Goal: Task Accomplishment & Management: Manage account settings

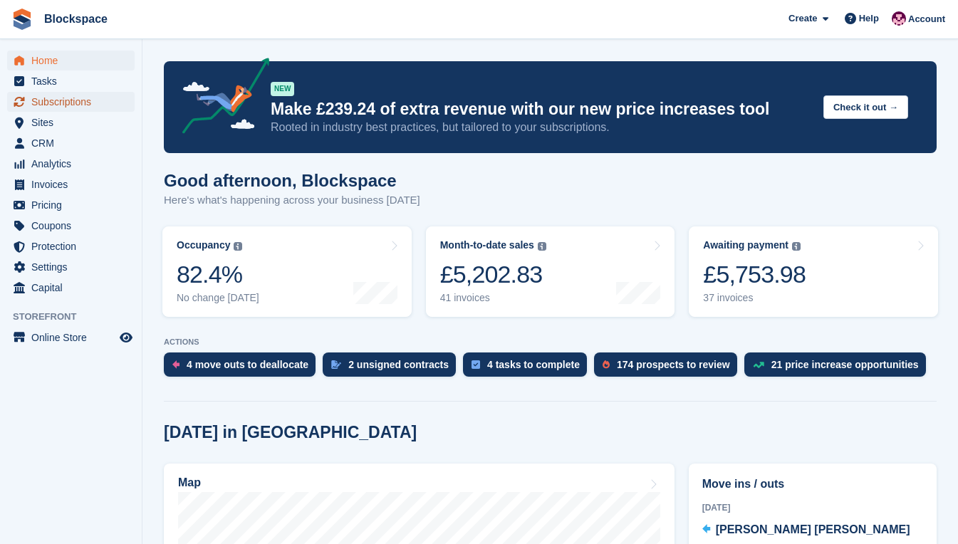
click at [75, 99] on span "Subscriptions" at bounding box center [74, 102] width 86 height 20
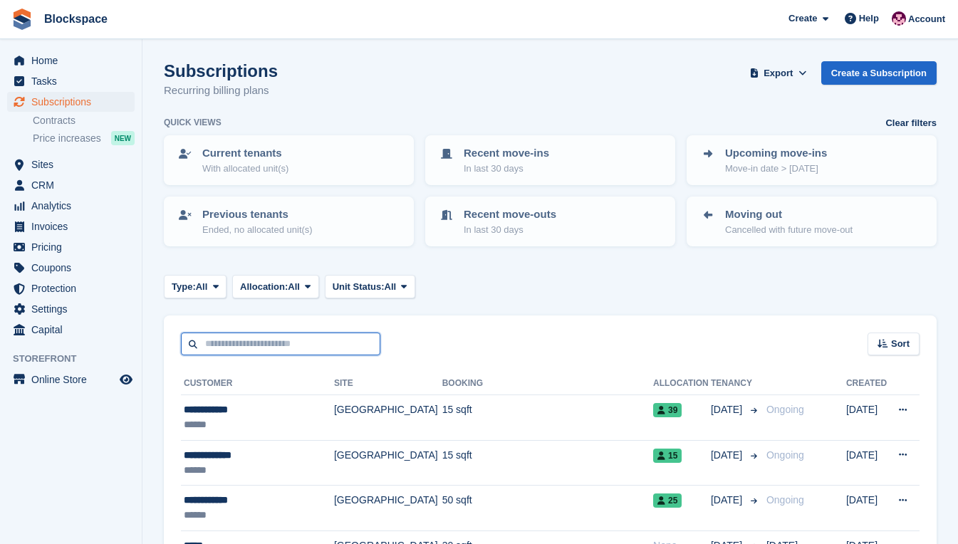
click at [272, 348] on input "text" at bounding box center [281, 345] width 200 height 24
type input "******"
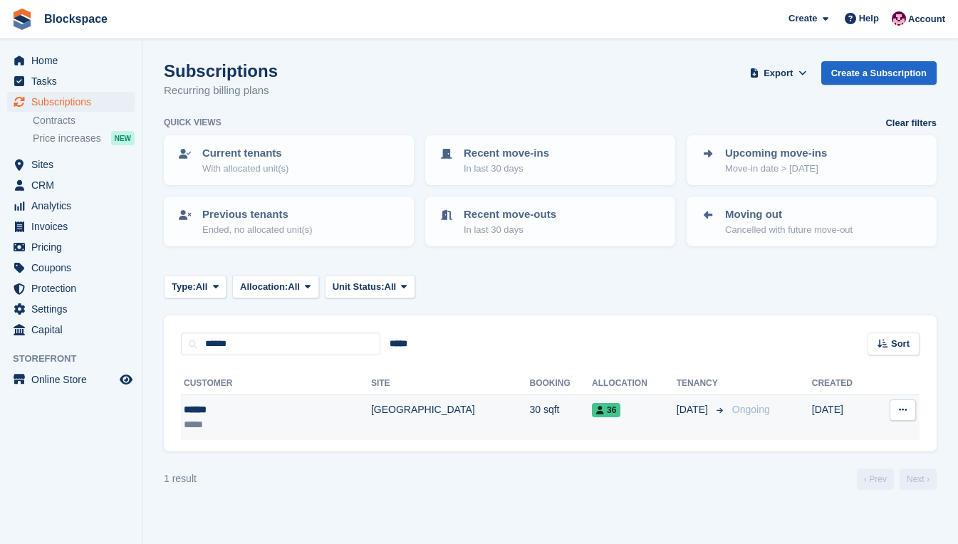
click at [259, 407] on div "******" at bounding box center [245, 410] width 122 height 15
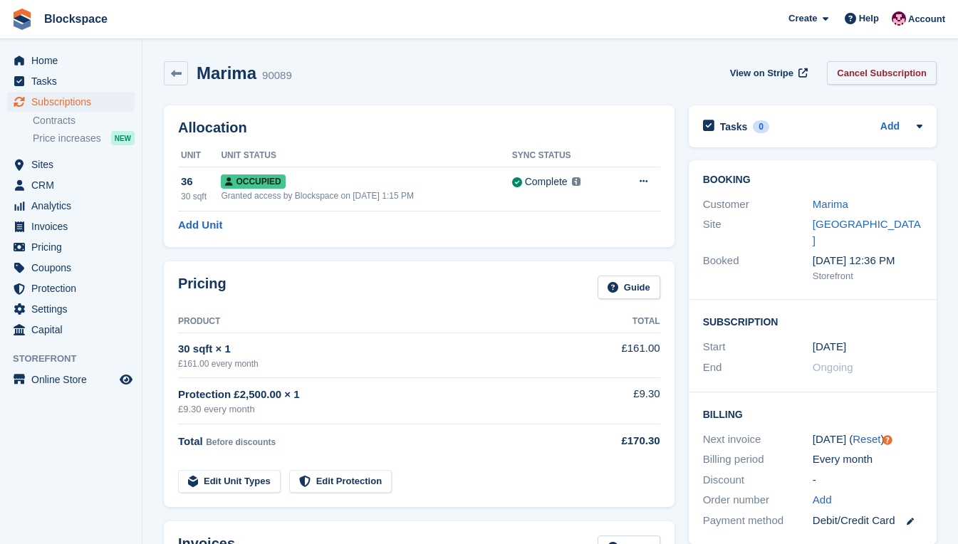
click at [851, 71] on link "Cancel Subscription" at bounding box center [882, 73] width 110 height 24
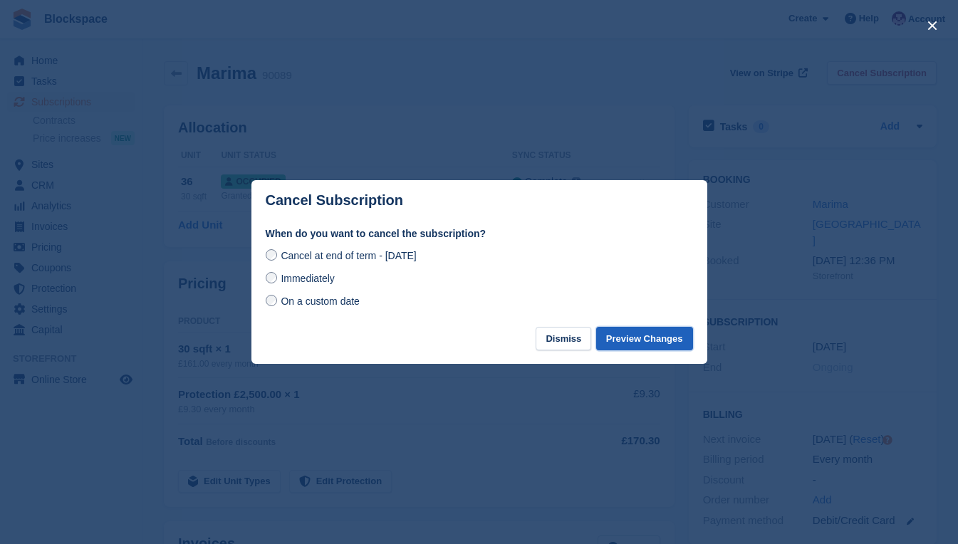
click at [638, 338] on button "Preview Changes" at bounding box center [644, 339] width 97 height 24
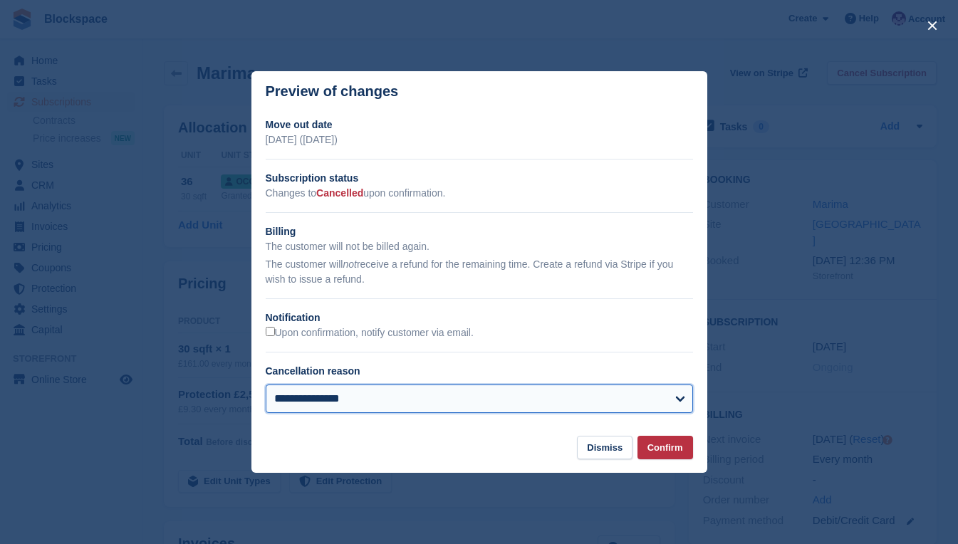
click at [661, 398] on select "**********" at bounding box center [480, 399] width 428 height 29
click at [266, 386] on select "**********" at bounding box center [480, 399] width 428 height 29
click at [627, 398] on select "**********" at bounding box center [480, 399] width 428 height 29
select select "**********"
click at [266, 386] on select "**********" at bounding box center [480, 399] width 428 height 29
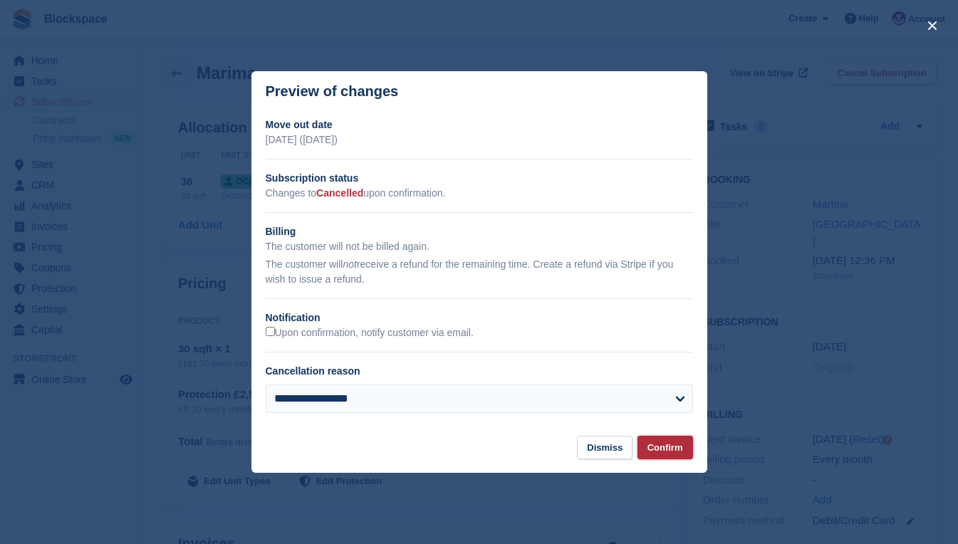
click at [662, 450] on button "Confirm" at bounding box center [666, 448] width 56 height 24
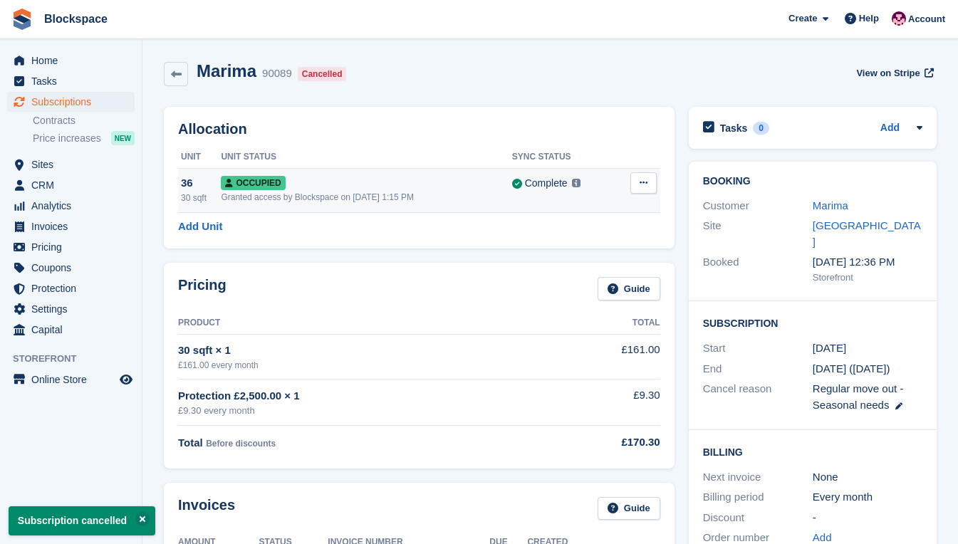
click at [644, 185] on icon at bounding box center [644, 182] width 8 height 9
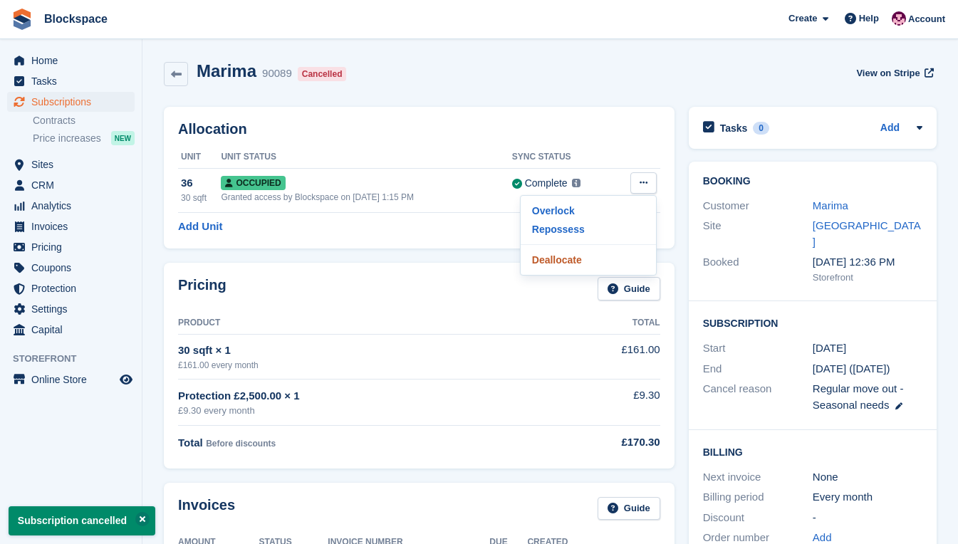
drag, startPoint x: 610, startPoint y: 261, endPoint x: 564, endPoint y: 39, distance: 226.4
click at [610, 261] on p "Deallocate" at bounding box center [589, 260] width 124 height 19
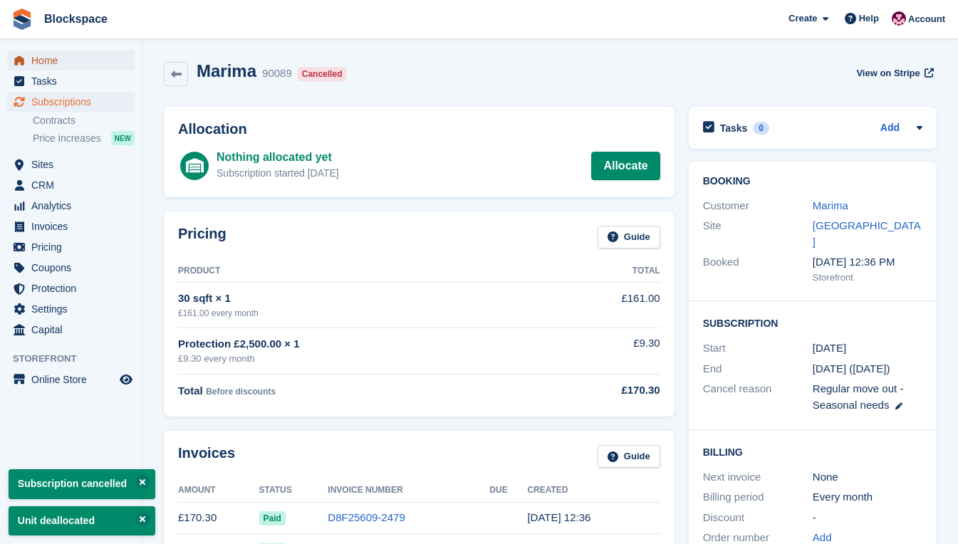
click at [53, 60] on span "Home" at bounding box center [74, 61] width 86 height 20
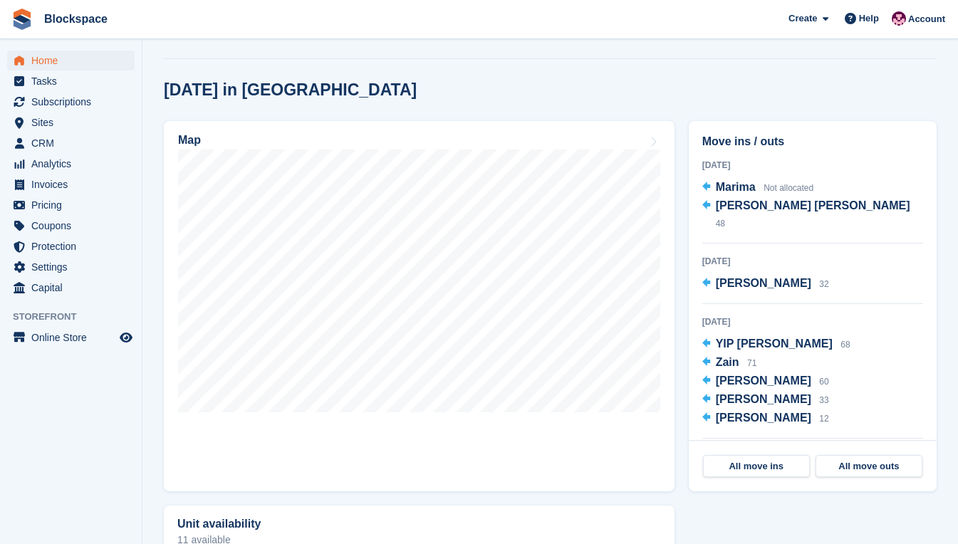
scroll to position [356, 0]
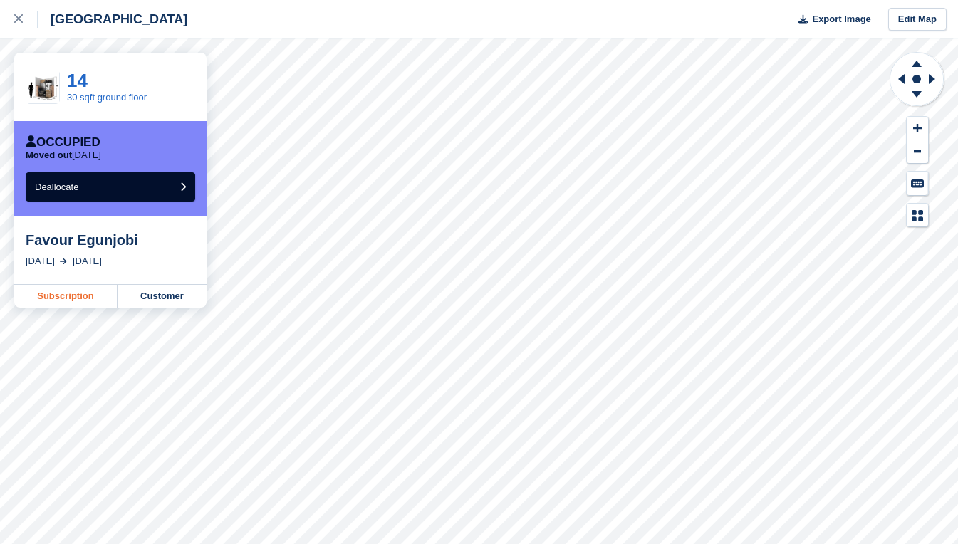
click at [81, 296] on link "Subscription" at bounding box center [65, 296] width 103 height 23
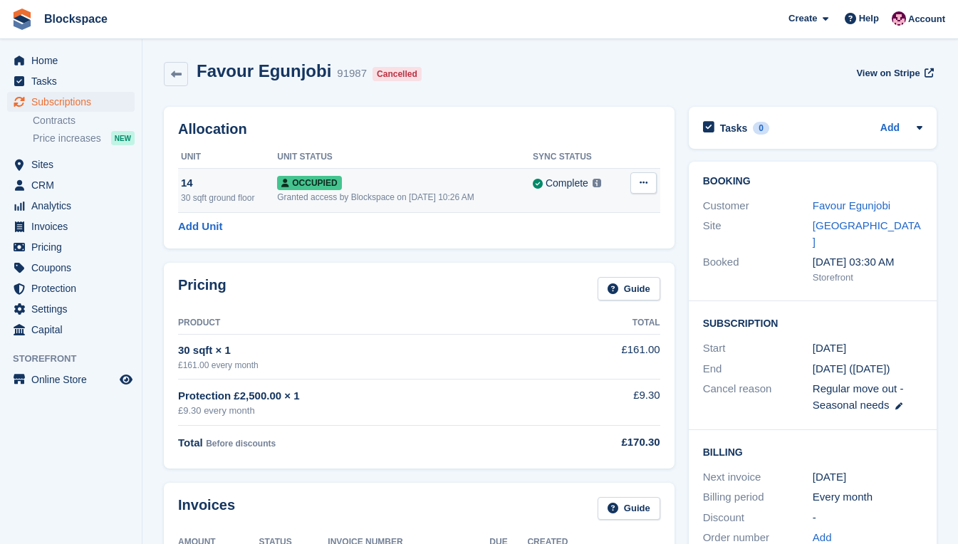
click at [642, 190] on button at bounding box center [644, 182] width 26 height 21
click at [591, 260] on p "Deallocate" at bounding box center [589, 260] width 124 height 19
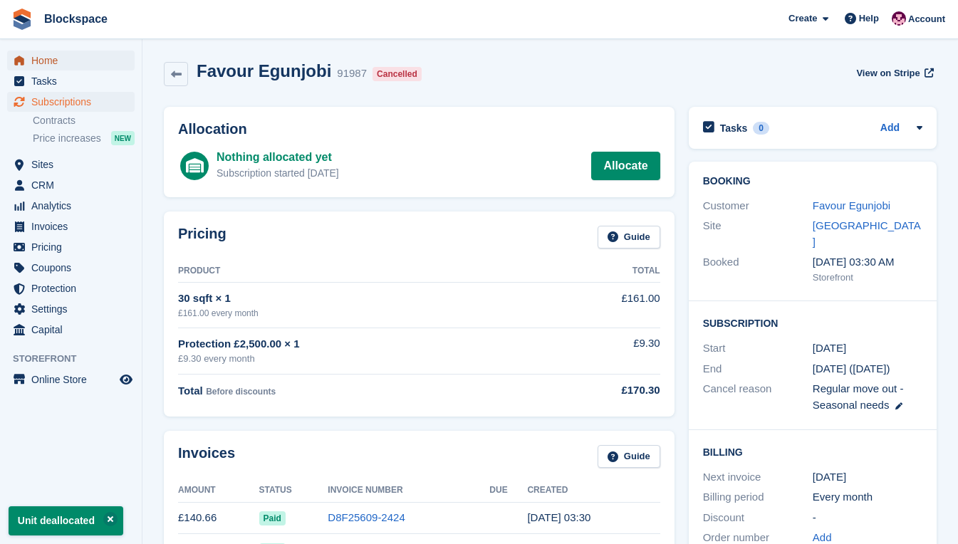
click at [48, 60] on span "Home" at bounding box center [74, 61] width 86 height 20
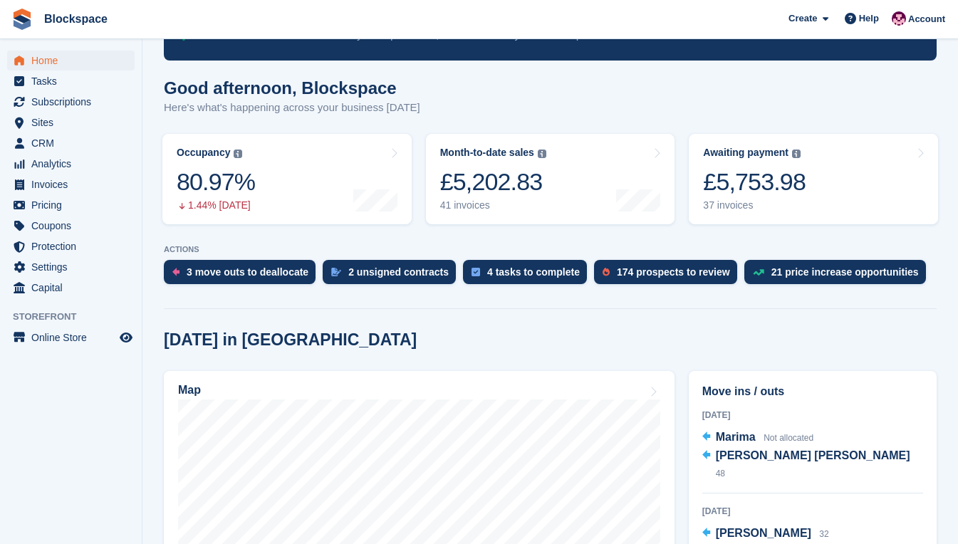
scroll to position [285, 0]
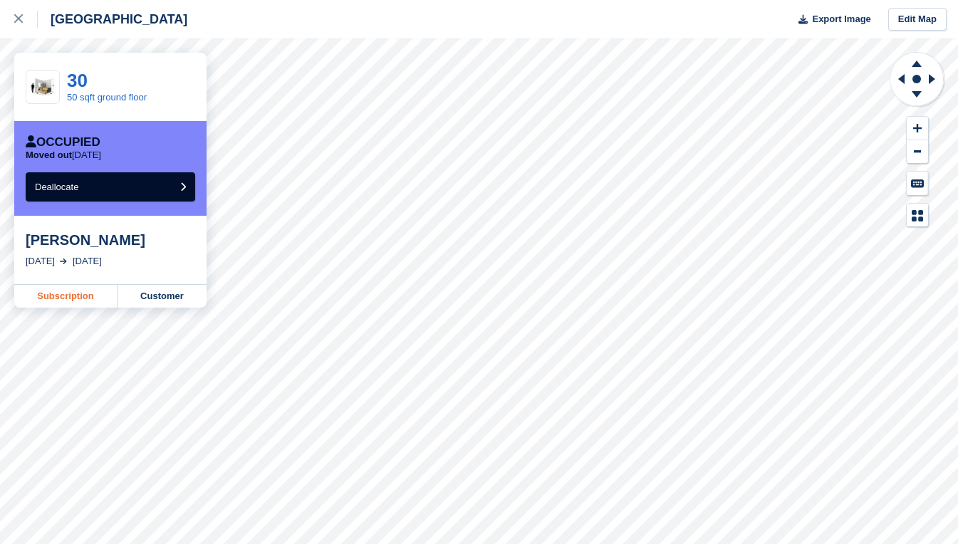
click at [65, 297] on link "Subscription" at bounding box center [65, 296] width 103 height 23
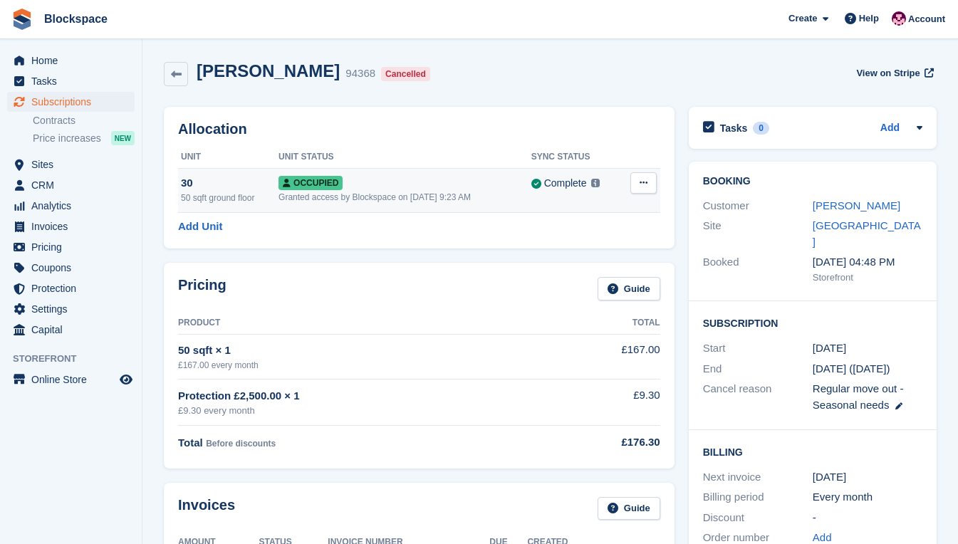
click at [640, 187] on icon at bounding box center [644, 182] width 8 height 9
click at [559, 257] on p "Deallocate" at bounding box center [589, 260] width 124 height 19
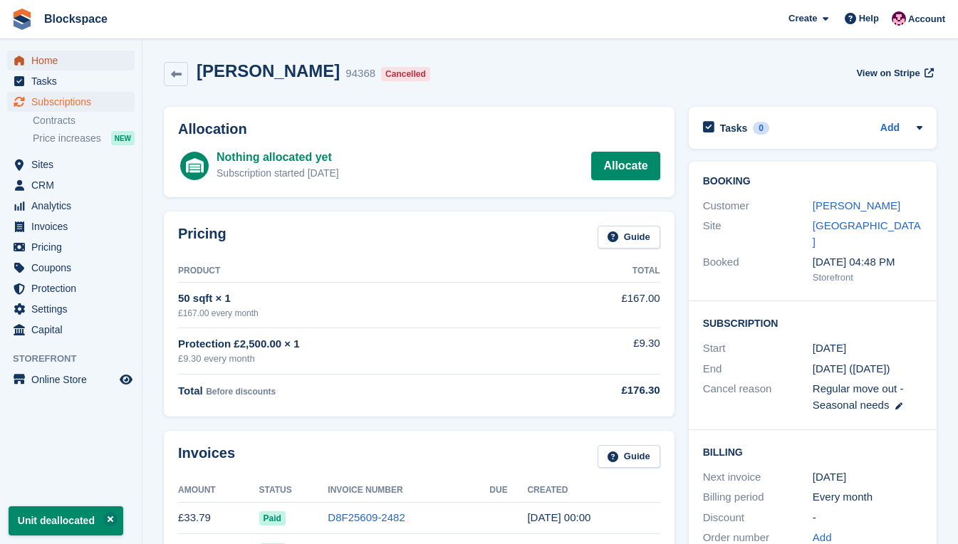
click at [38, 63] on span "Home" at bounding box center [74, 61] width 86 height 20
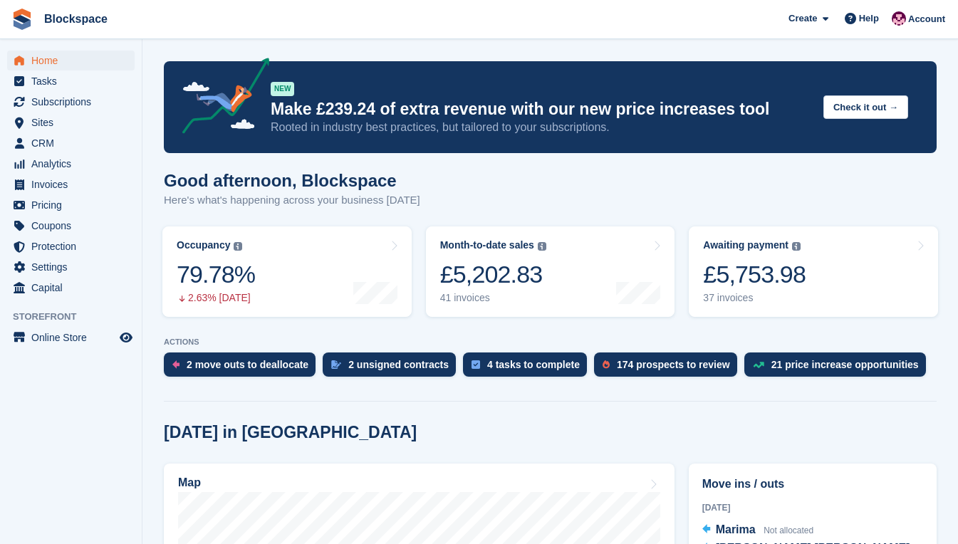
scroll to position [214, 0]
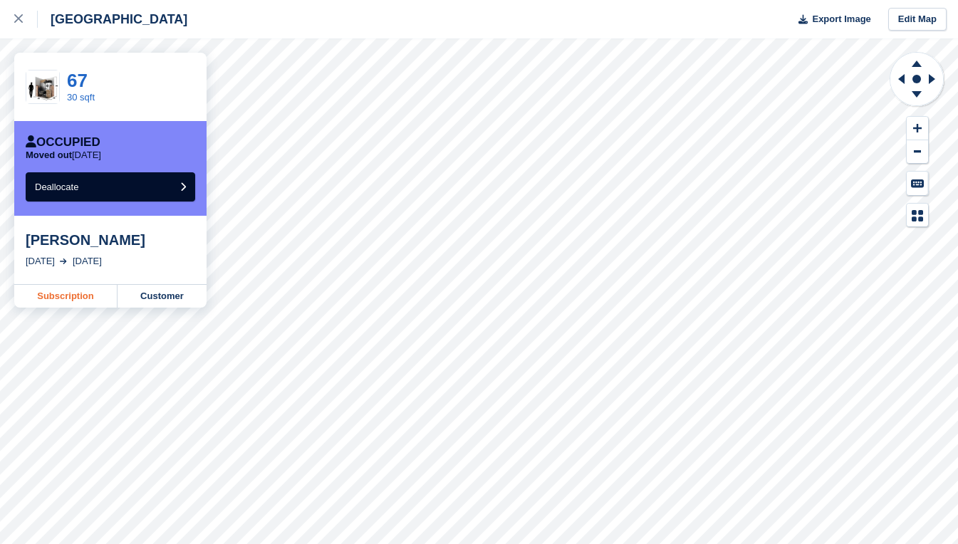
click at [57, 291] on link "Subscription" at bounding box center [65, 296] width 103 height 23
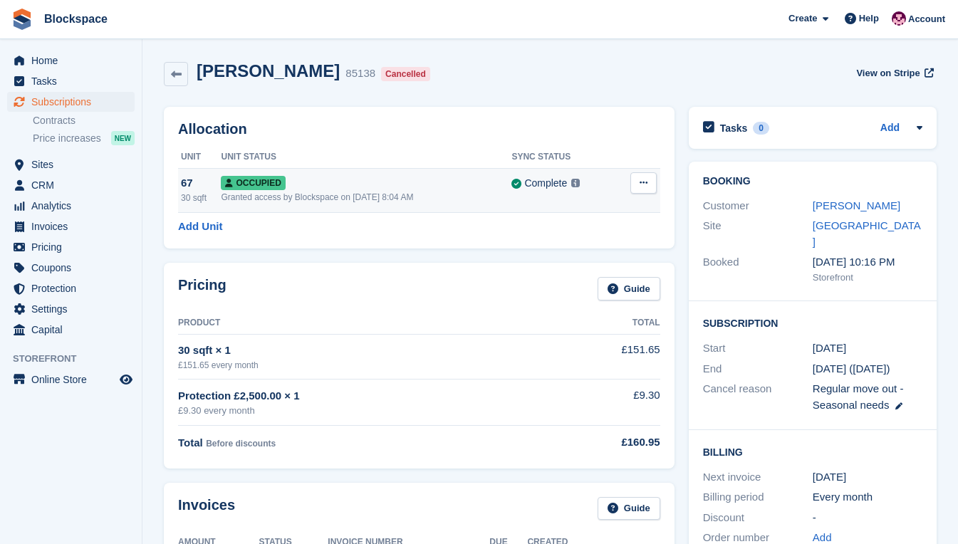
click at [640, 185] on icon at bounding box center [644, 182] width 8 height 9
click at [559, 259] on p "Deallocate" at bounding box center [589, 260] width 124 height 19
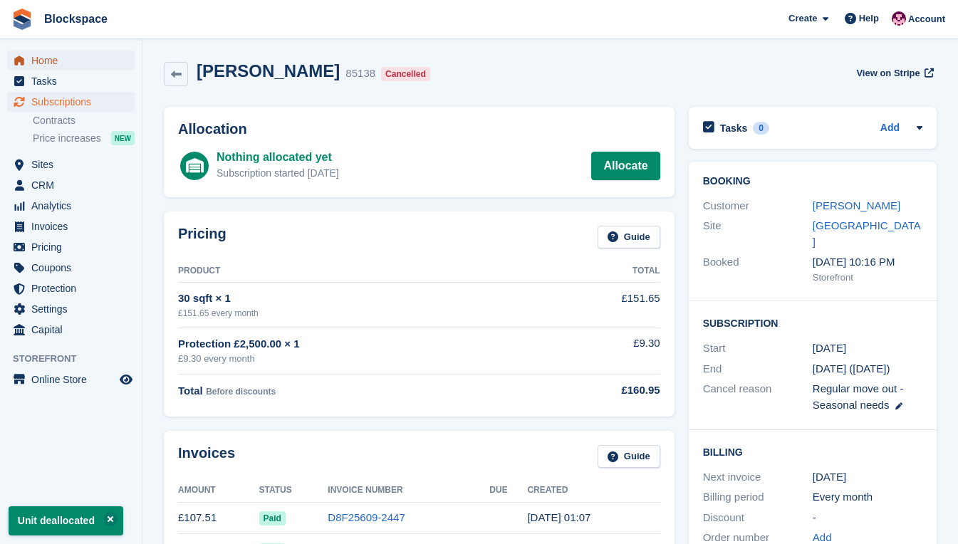
click at [39, 62] on span "Home" at bounding box center [74, 61] width 86 height 20
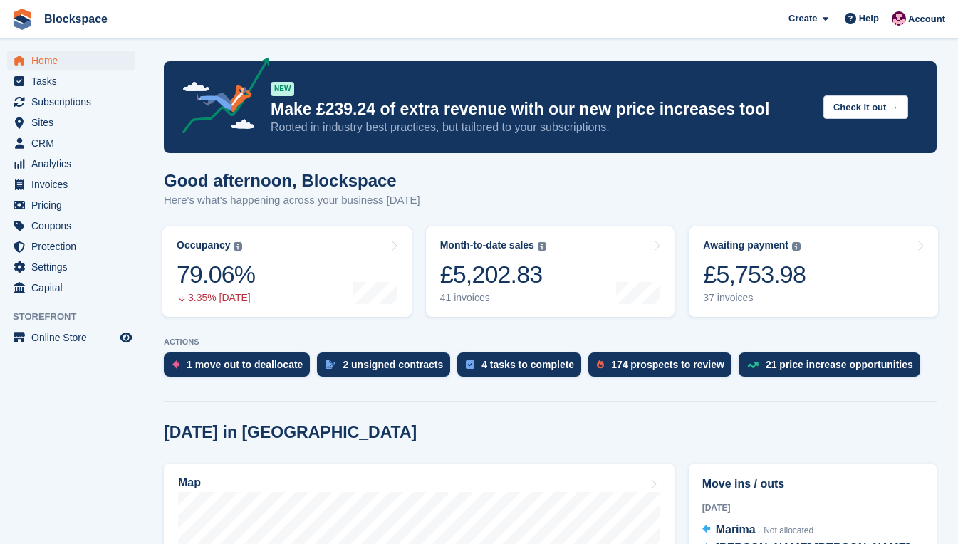
scroll to position [214, 0]
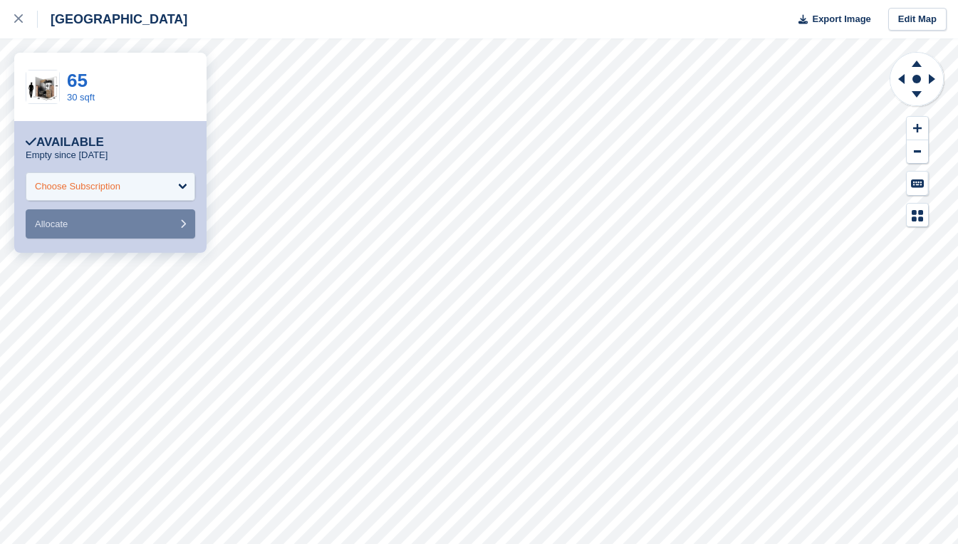
click at [128, 187] on div "Choose Subscription" at bounding box center [111, 186] width 170 height 29
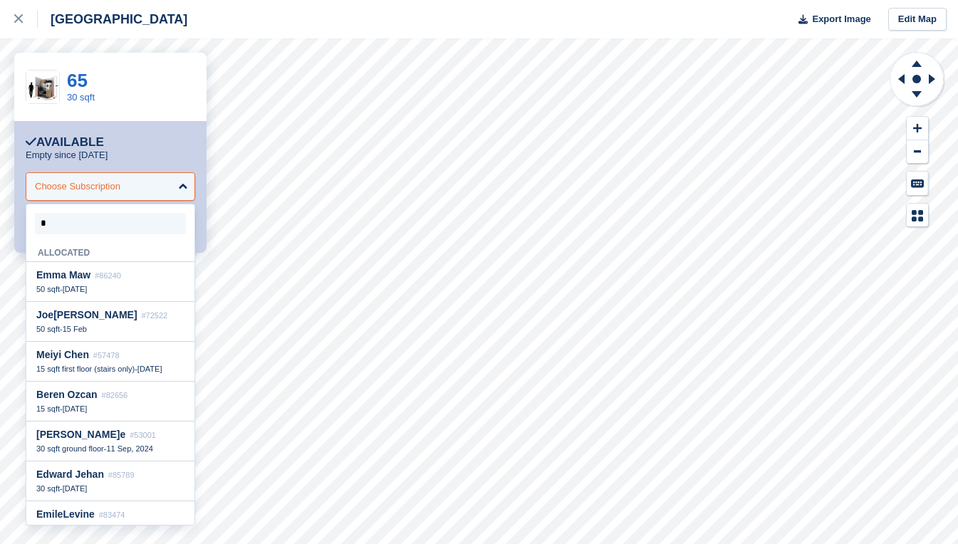
type input "**"
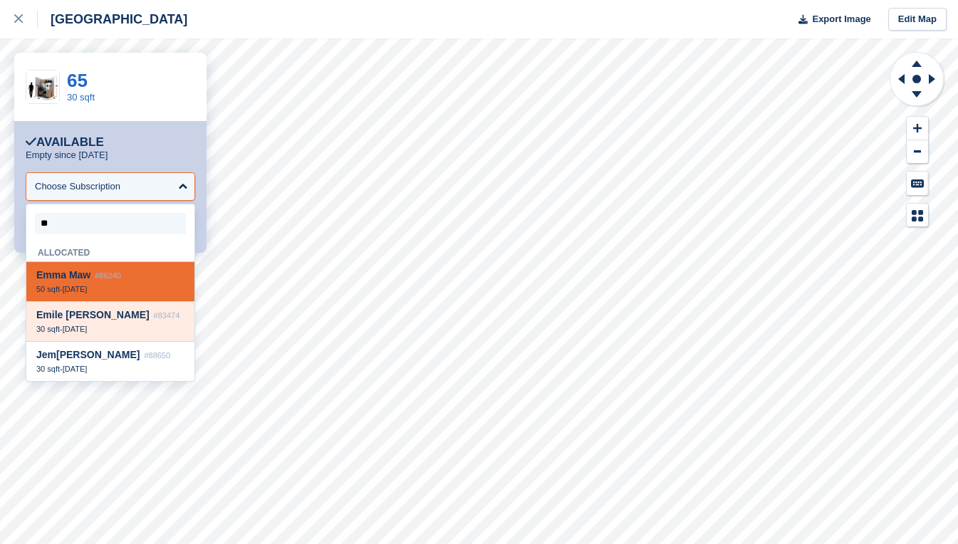
click at [121, 325] on div "Em ile [PERSON_NAME] #83474 30 sqft - [DATE]" at bounding box center [110, 322] width 168 height 40
select select "*****"
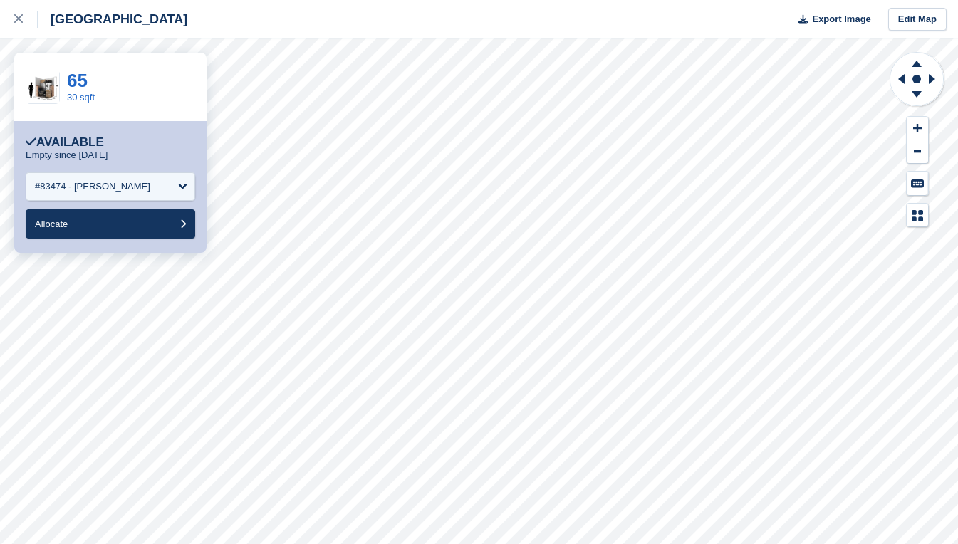
scroll to position [266, 0]
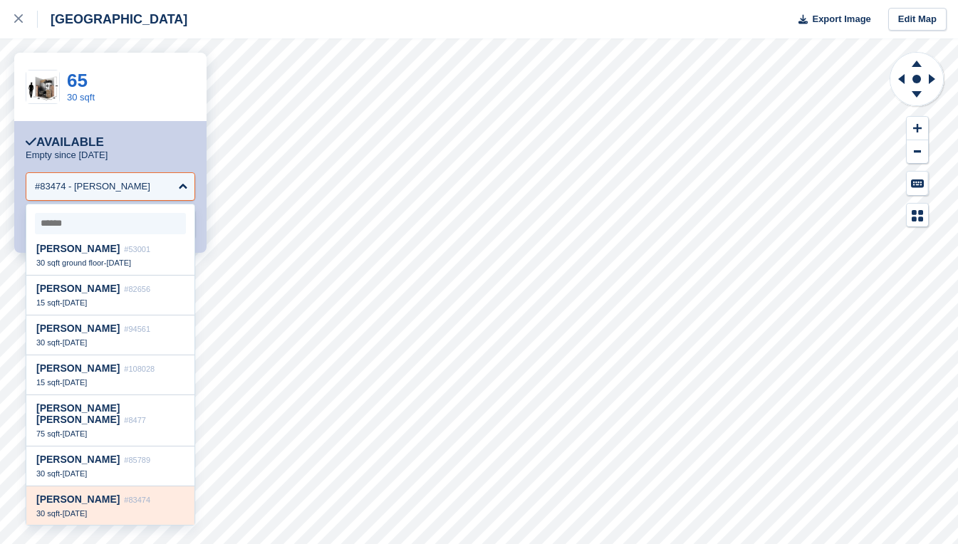
click at [134, 505] on div "Emile Levine #83474" at bounding box center [110, 500] width 148 height 12
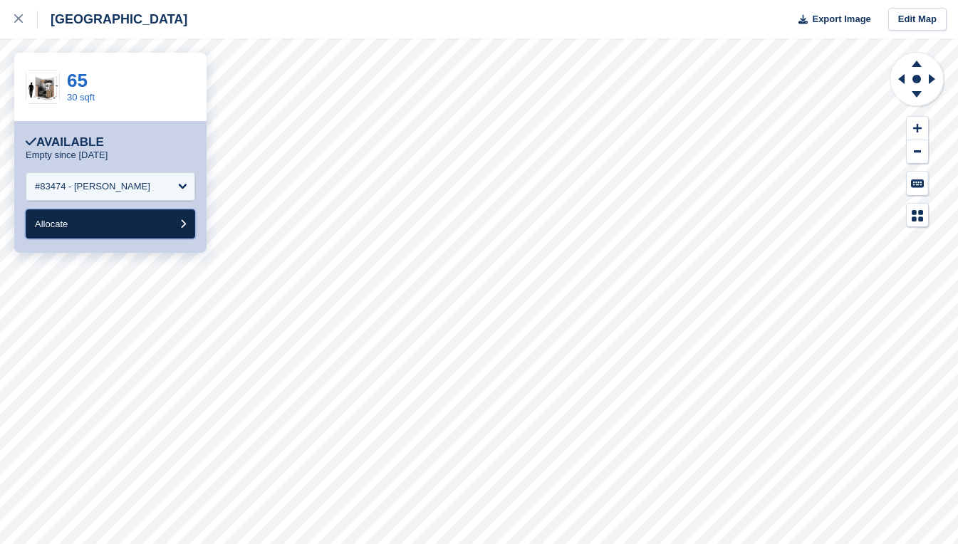
click at [140, 225] on button "Allocate" at bounding box center [111, 223] width 170 height 29
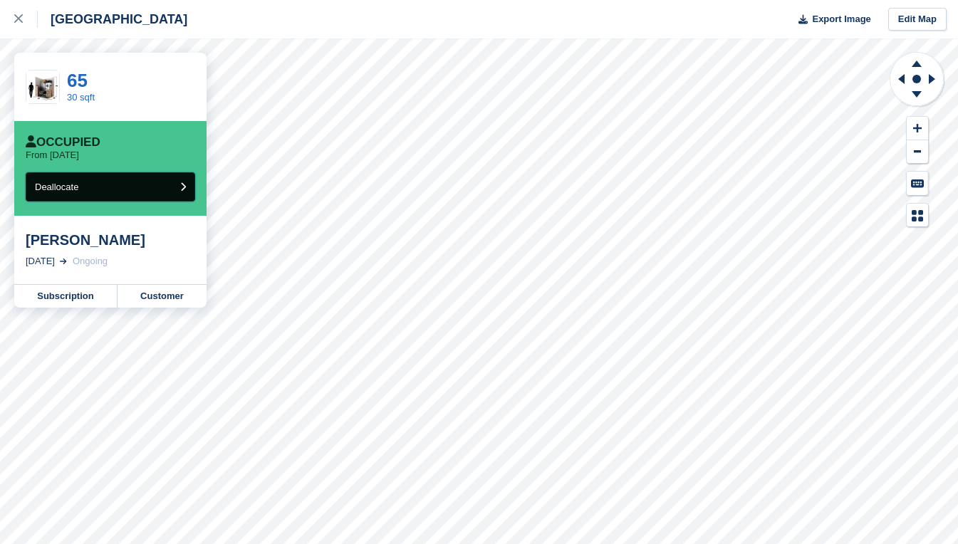
click at [172, 185] on button "Deallocate" at bounding box center [111, 186] width 170 height 29
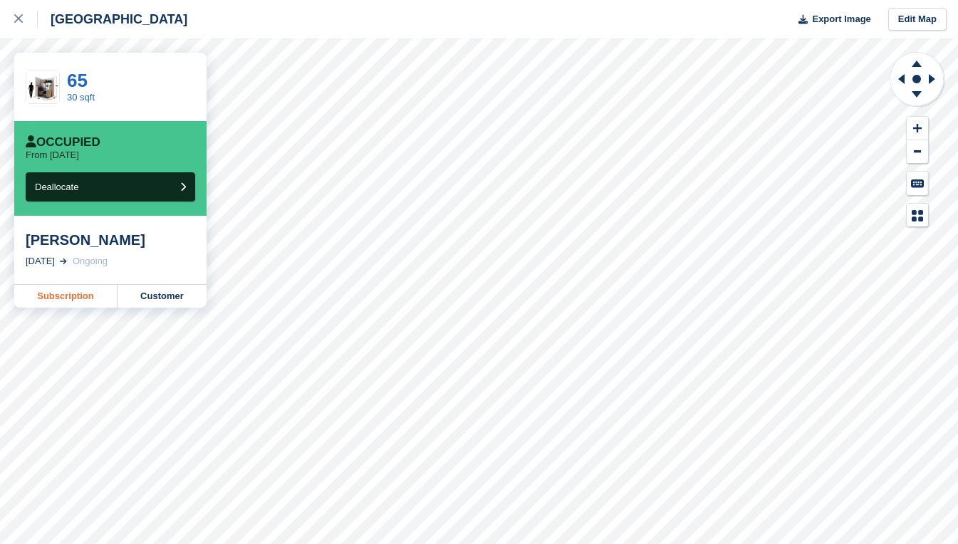
click at [86, 298] on link "Subscription" at bounding box center [65, 296] width 103 height 23
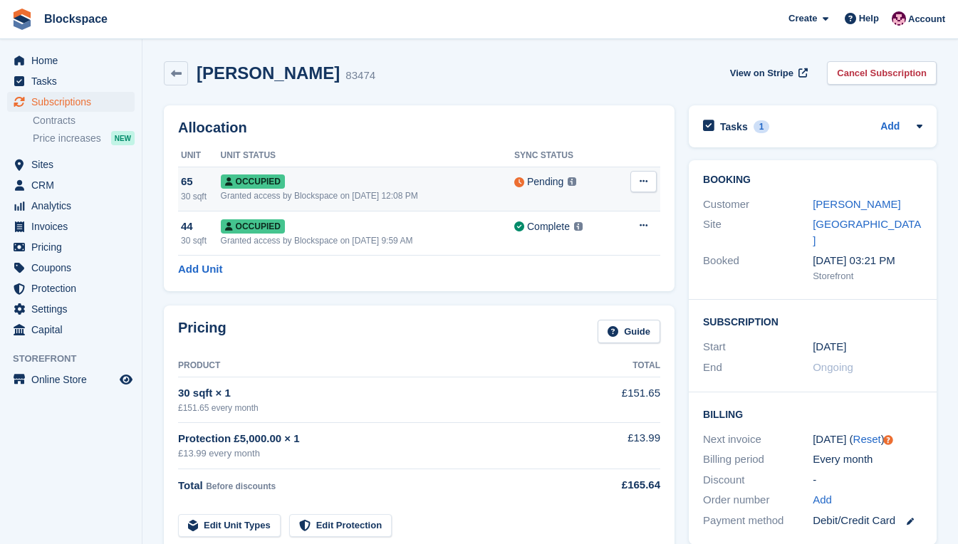
click at [641, 189] on button at bounding box center [644, 181] width 26 height 21
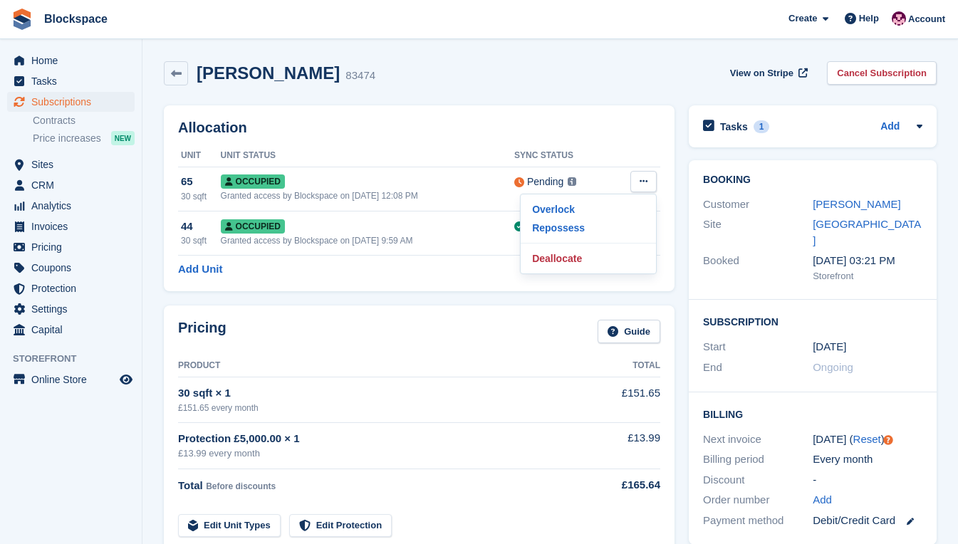
click at [566, 108] on div "Allocation Unit Unit Status Sync Status 65 30 sqft Occupied Granted access by B…" at bounding box center [419, 198] width 511 height 186
click at [52, 61] on span "Home" at bounding box center [74, 61] width 86 height 20
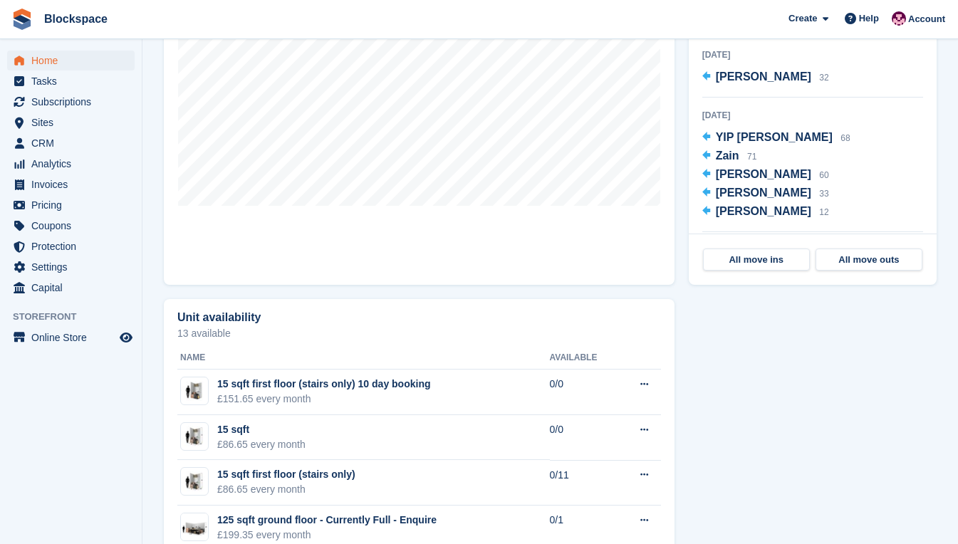
scroll to position [428, 0]
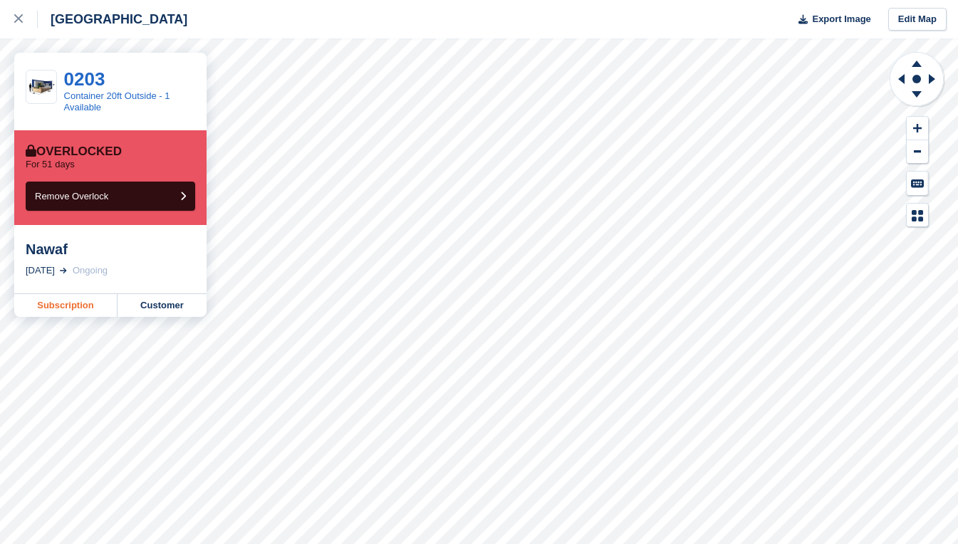
click at [59, 303] on link "Subscription" at bounding box center [65, 305] width 103 height 23
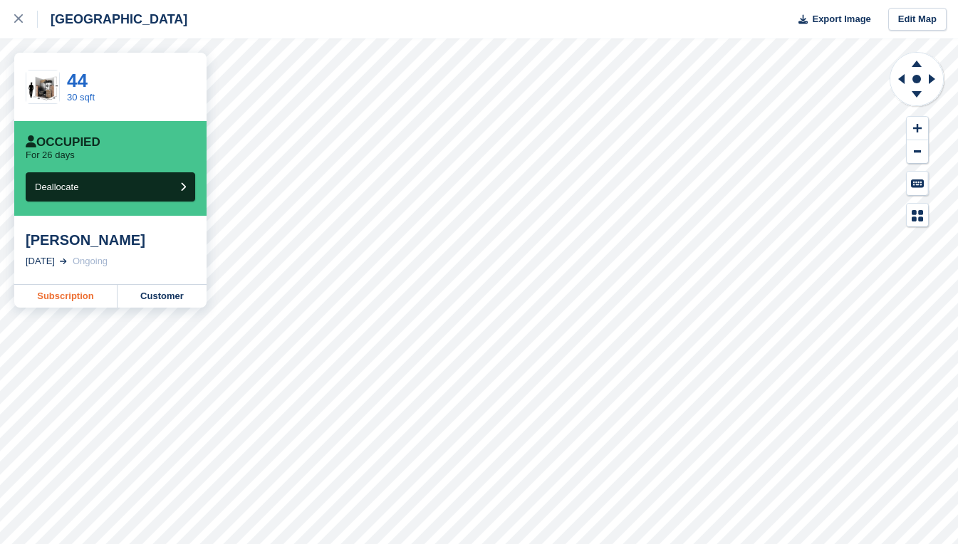
click at [56, 299] on link "Subscription" at bounding box center [65, 296] width 103 height 23
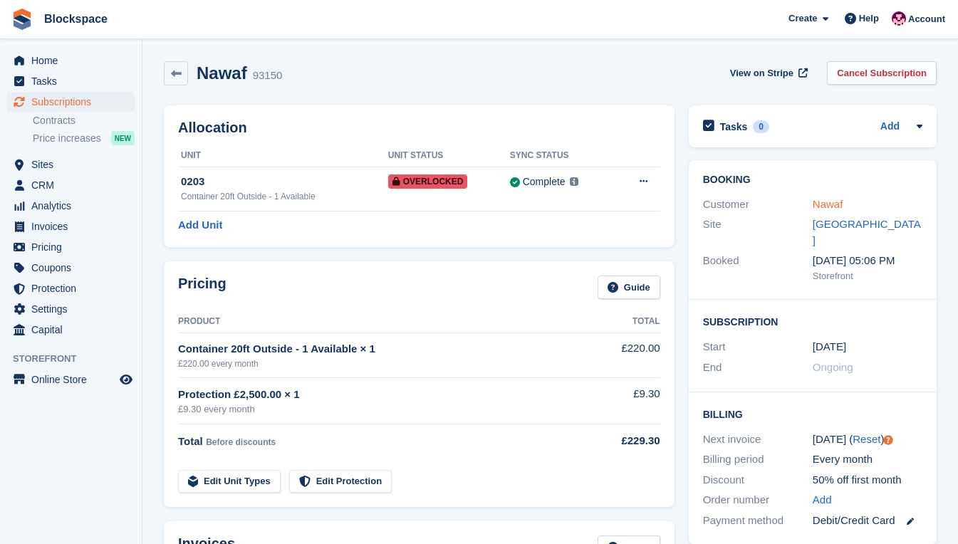
click at [824, 202] on link "Nawaf" at bounding box center [828, 204] width 31 height 12
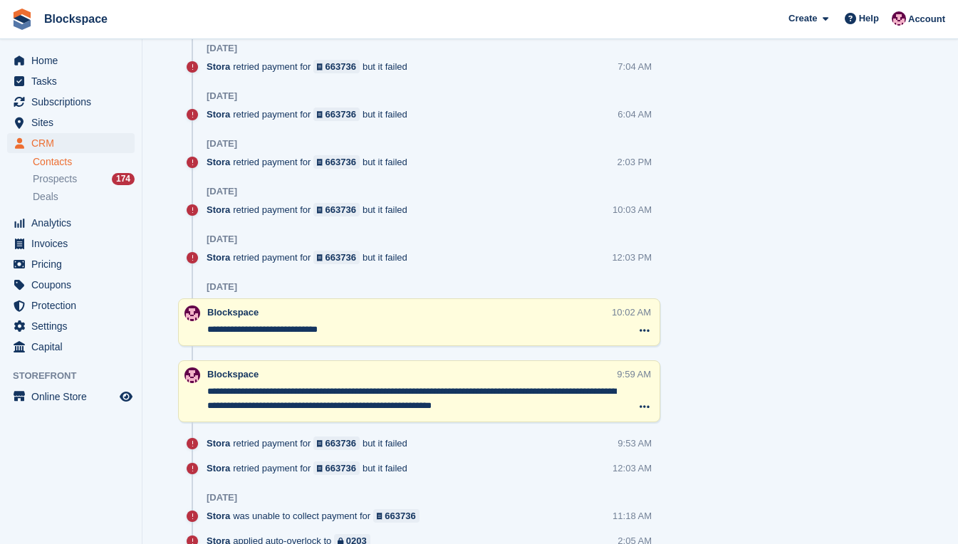
scroll to position [998, 0]
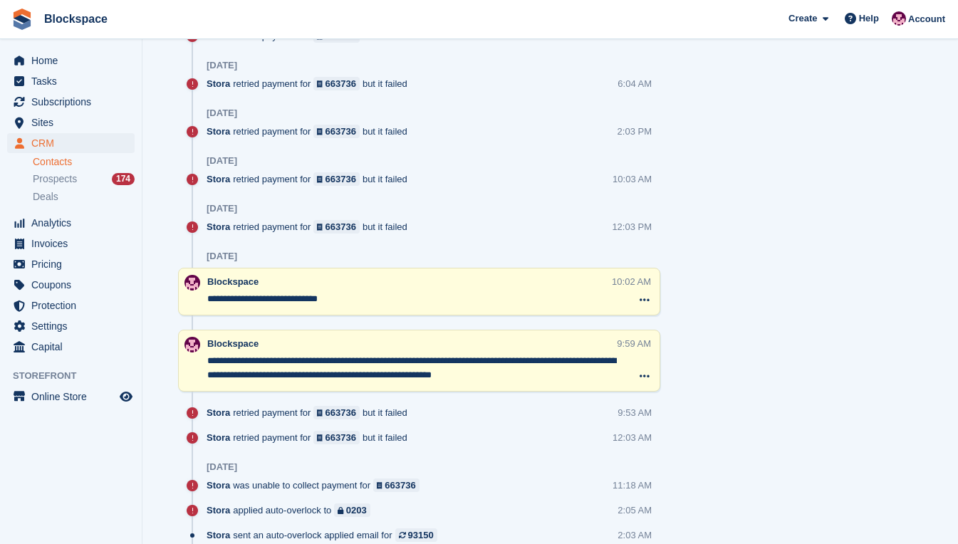
drag, startPoint x: 455, startPoint y: 364, endPoint x: 504, endPoint y: 363, distance: 49.2
click at [504, 363] on textarea "**********" at bounding box center [412, 368] width 410 height 29
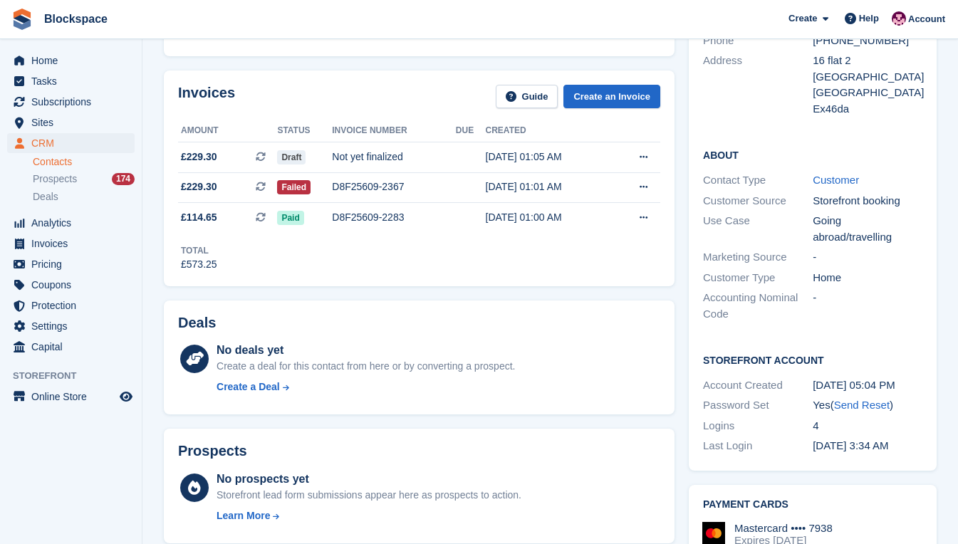
scroll to position [143, 0]
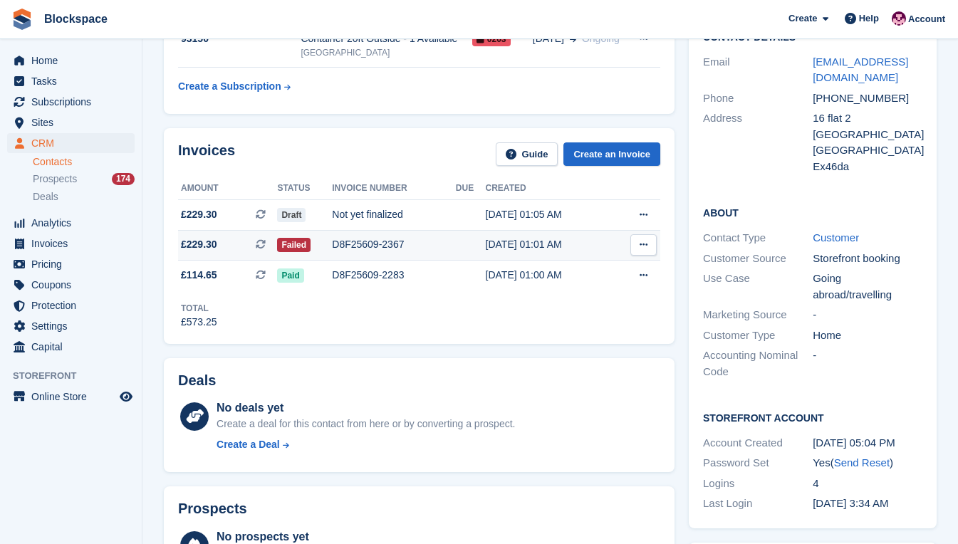
click at [365, 239] on div "D8F25609-2367" at bounding box center [394, 244] width 124 height 15
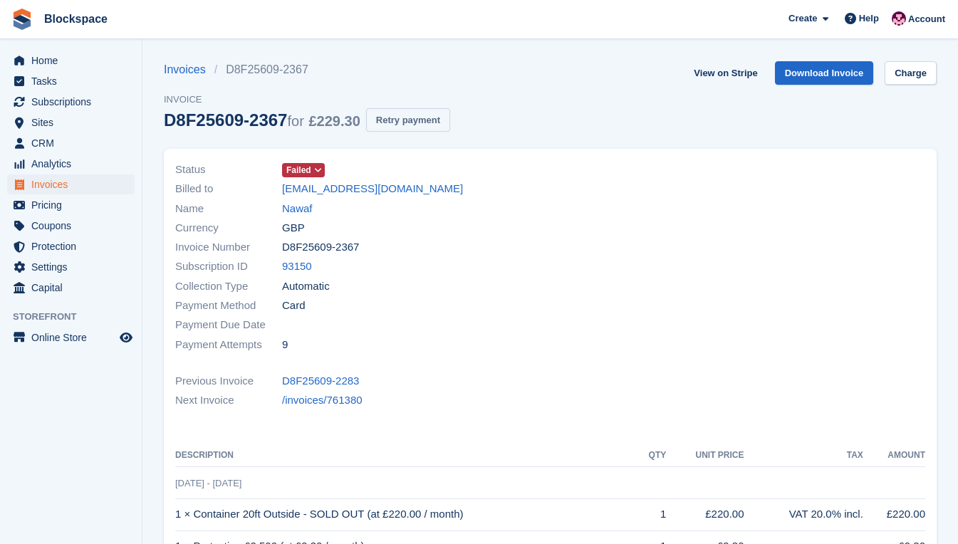
click at [403, 119] on button "Retry payment" at bounding box center [408, 120] width 84 height 24
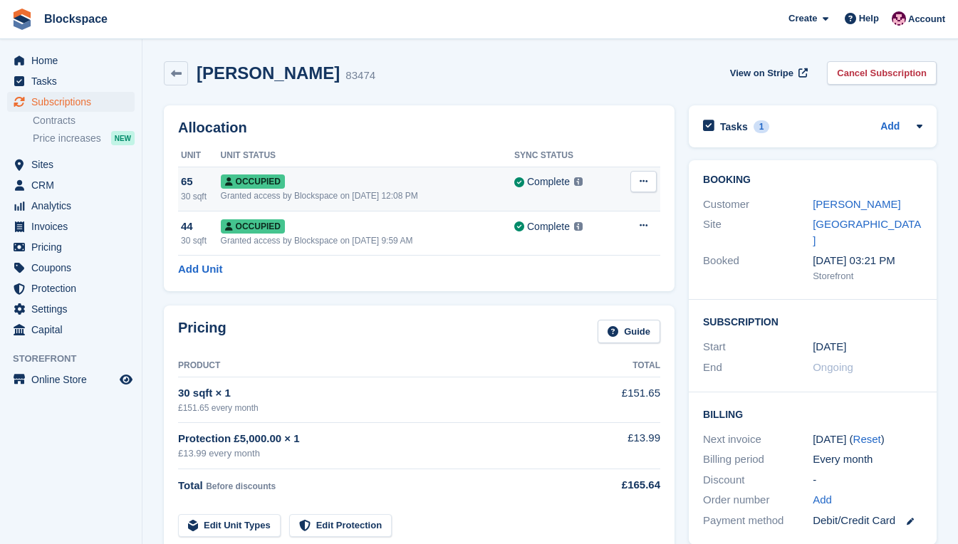
click at [649, 177] on button at bounding box center [644, 181] width 26 height 21
click at [575, 258] on p "Deallocate" at bounding box center [589, 258] width 124 height 19
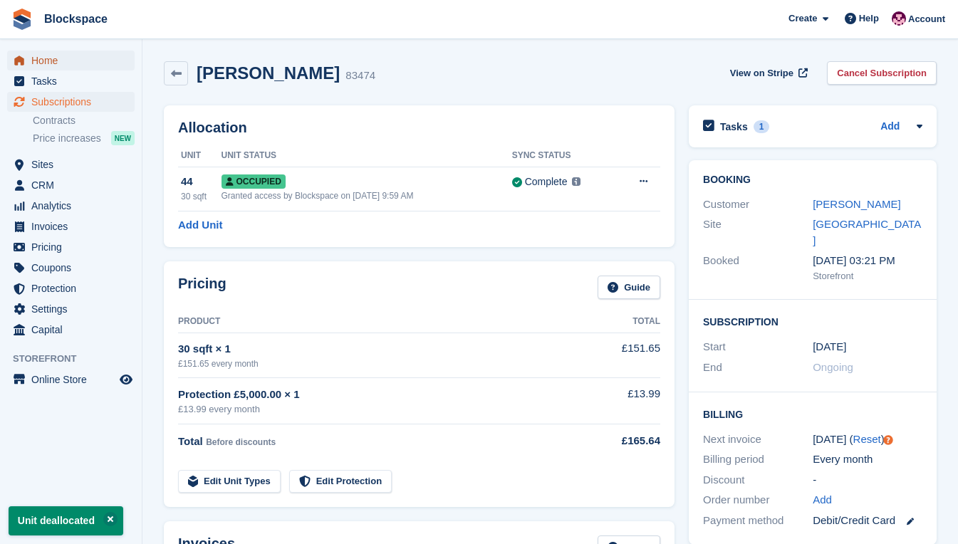
click at [61, 64] on span "Home" at bounding box center [74, 61] width 86 height 20
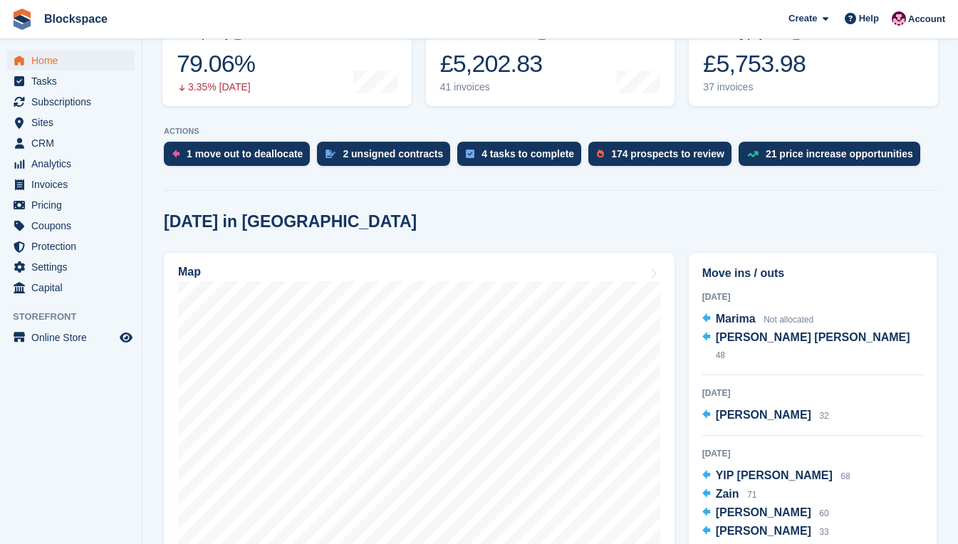
scroll to position [285, 0]
